Goal: Task Accomplishment & Management: Manage account settings

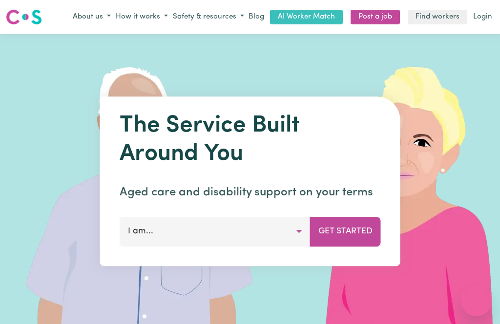
click at [485, 21] on link "Login" at bounding box center [482, 17] width 23 height 15
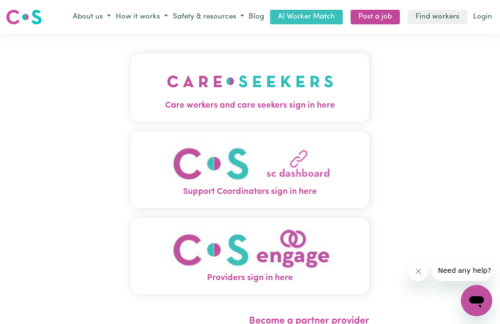
click at [262, 79] on img "Care workers and care seekers sign in here" at bounding box center [250, 81] width 166 height 36
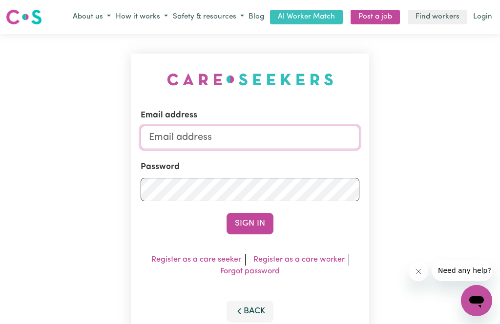
click at [233, 133] on input "Email address" at bounding box center [250, 137] width 219 height 23
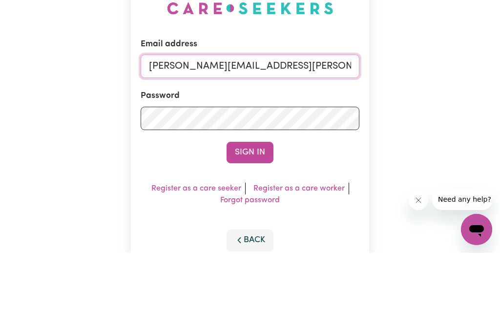
type input "[PERSON_NAME][EMAIL_ADDRESS][PERSON_NAME][DOMAIN_NAME]"
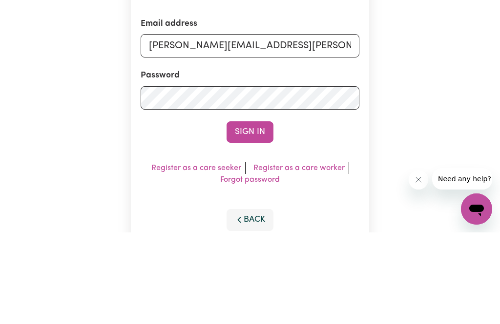
click at [242, 213] on button "Sign In" at bounding box center [249, 223] width 47 height 21
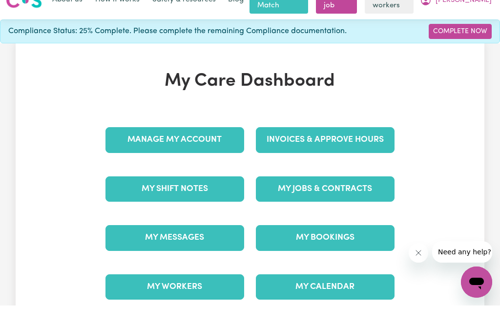
scroll to position [21, 0]
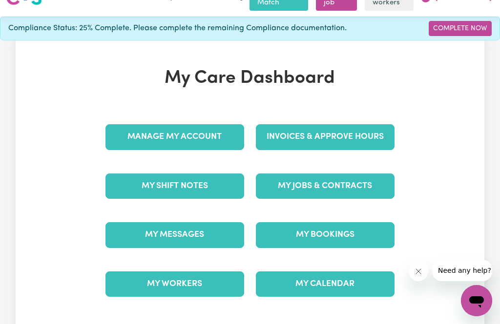
click at [367, 126] on link "Invoices & Approve Hours" at bounding box center [325, 136] width 139 height 25
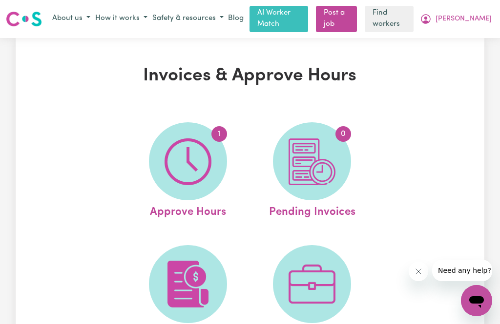
click at [182, 162] on img at bounding box center [187, 162] width 47 height 47
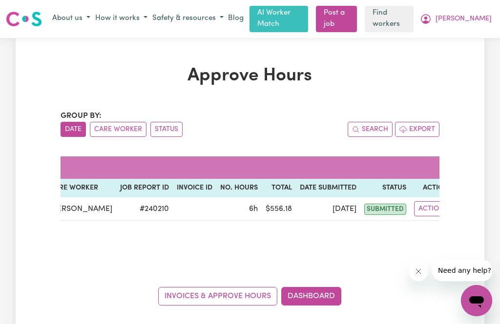
scroll to position [0, 46]
click at [422, 202] on button "Actions" at bounding box center [433, 209] width 38 height 15
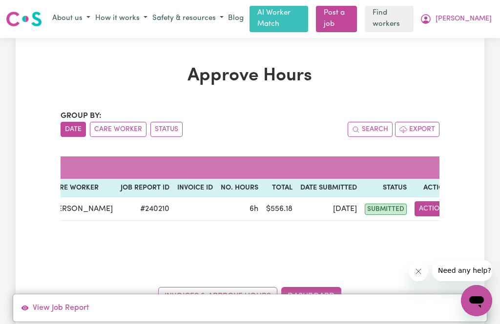
click at [60, 317] on link "View Job Report" at bounding box center [250, 309] width 474 height 20
select select "pm"
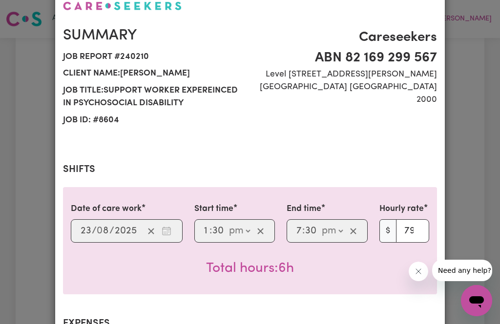
scroll to position [57, 0]
